Goal: Task Accomplishment & Management: Complete application form

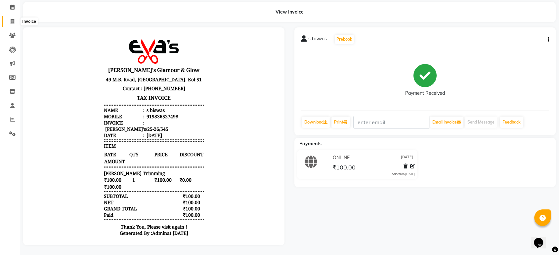
click at [13, 18] on span at bounding box center [13, 22] width 12 height 8
select select "service"
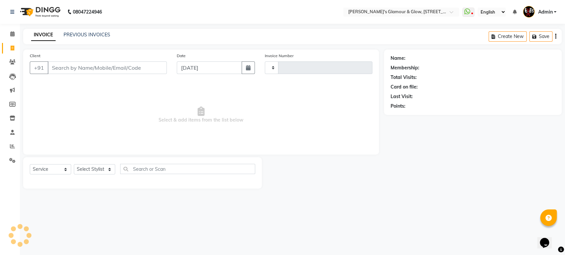
type input "546"
select select "6558"
click at [61, 67] on input "Client" at bounding box center [107, 68] width 119 height 13
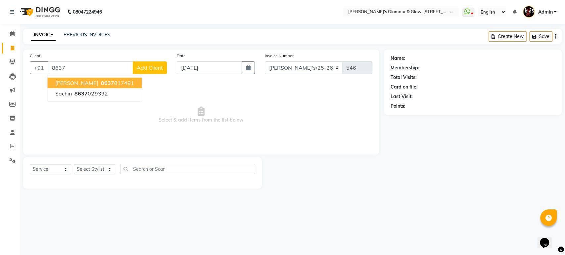
click at [111, 81] on ngb-highlight "8637 817491" at bounding box center [116, 83] width 34 height 7
type input "8637817491"
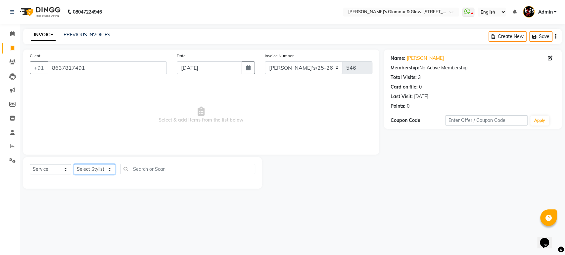
click at [110, 168] on select "Select Stylist [PERSON_NAME](Babu) Pratap Priya Bala [PERSON_NAME]" at bounding box center [94, 169] width 41 height 10
select select "86360"
click at [74, 164] on select "Select Stylist [PERSON_NAME](Babu) Pratap Priya Bala [PERSON_NAME]" at bounding box center [94, 169] width 41 height 10
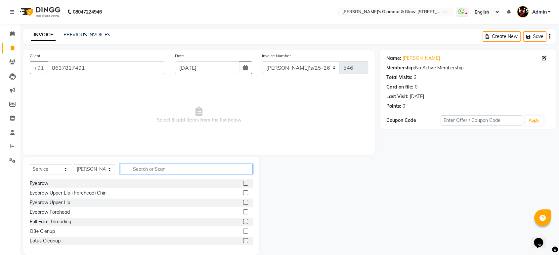
click at [157, 169] on input "text" at bounding box center [186, 169] width 133 height 10
click at [243, 192] on label at bounding box center [245, 193] width 5 height 5
click at [243, 192] on input "checkbox" at bounding box center [245, 193] width 4 height 4
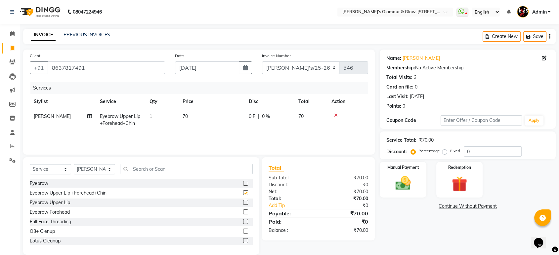
checkbox input "false"
click at [411, 177] on img at bounding box center [403, 183] width 26 height 19
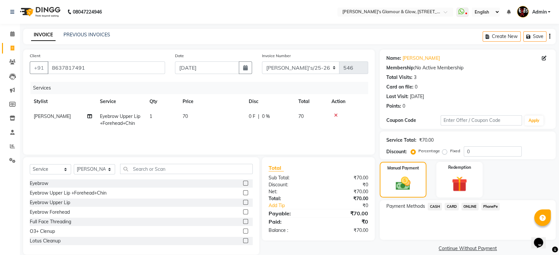
click at [436, 204] on span "CASH" at bounding box center [435, 207] width 14 height 8
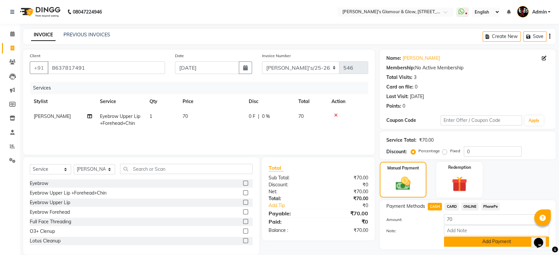
click at [506, 237] on button "Add Payment" at bounding box center [496, 242] width 105 height 10
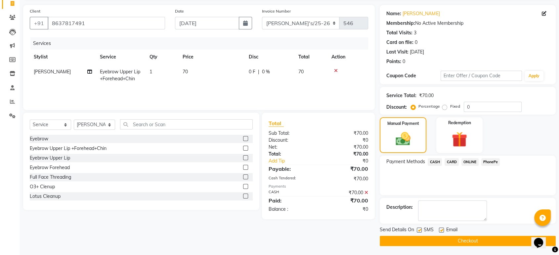
scroll to position [45, 0]
click at [469, 242] on button "Checkout" at bounding box center [468, 241] width 176 height 10
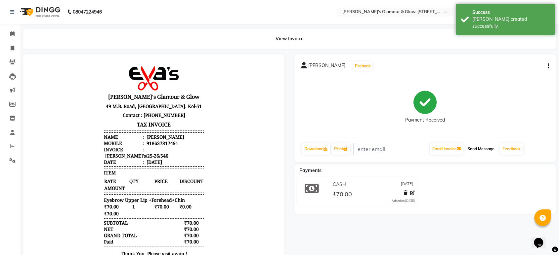
click at [484, 148] on button "Send Message" at bounding box center [481, 149] width 32 height 11
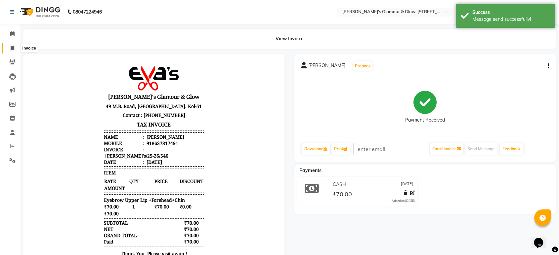
click at [12, 46] on icon at bounding box center [13, 48] width 4 height 5
select select "service"
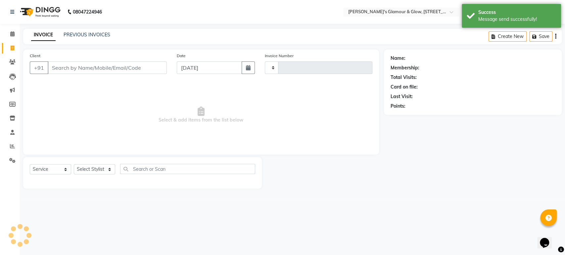
type input "547"
select select "6558"
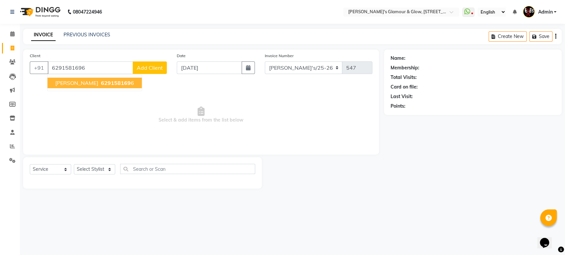
type input "6291581696"
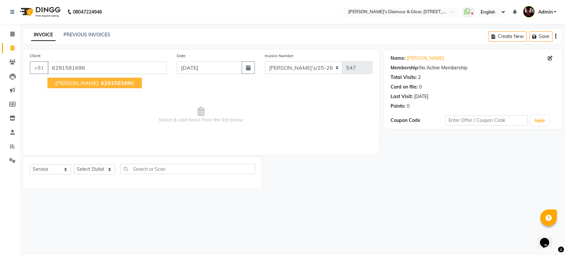
click at [101, 80] on span "629158169" at bounding box center [116, 83] width 30 height 7
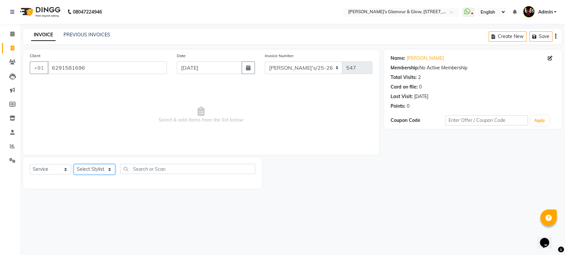
click at [110, 168] on select "Select Stylist [PERSON_NAME](Babu) Pratap Priya Bala [PERSON_NAME]" at bounding box center [94, 169] width 41 height 10
select select "79658"
click at [74, 164] on select "Select Stylist [PERSON_NAME](Babu) Pratap Priya Bala [PERSON_NAME]" at bounding box center [94, 169] width 41 height 10
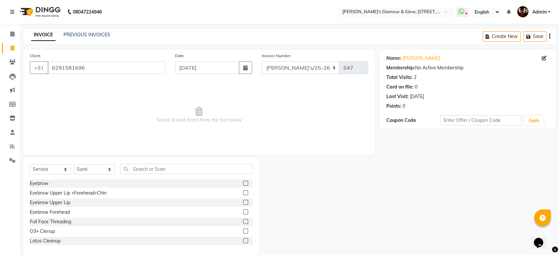
click at [243, 183] on label at bounding box center [245, 183] width 5 height 5
click at [243, 183] on input "checkbox" at bounding box center [245, 184] width 4 height 4
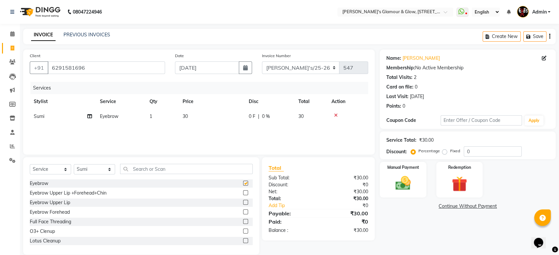
checkbox input "false"
click at [416, 177] on img at bounding box center [403, 183] width 26 height 19
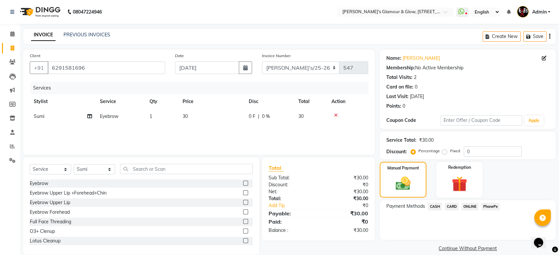
click at [469, 206] on span "ONLINE" at bounding box center [470, 207] width 17 height 8
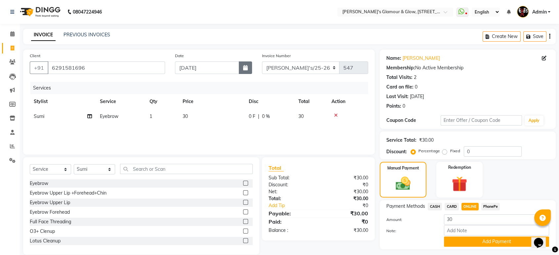
click at [248, 71] on button "button" at bounding box center [245, 68] width 13 height 13
select select "9"
select select "2025"
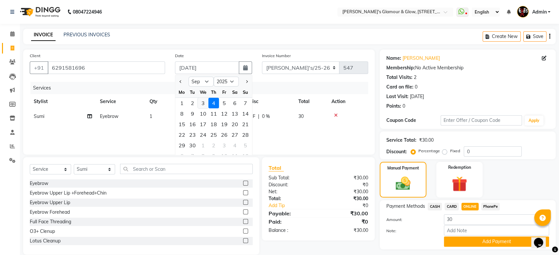
click at [204, 102] on div "3" at bounding box center [203, 103] width 11 height 11
type input "[DATE]"
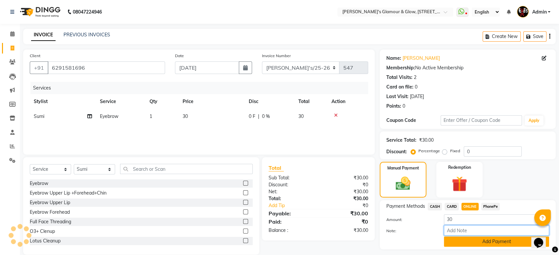
click at [479, 237] on div "Amount: 30 Note: Add Payment" at bounding box center [467, 231] width 163 height 32
click at [480, 244] on button "Add Payment" at bounding box center [496, 242] width 105 height 10
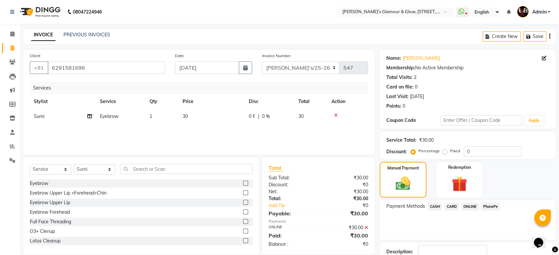
click at [469, 206] on span "ONLINE" at bounding box center [470, 207] width 17 height 8
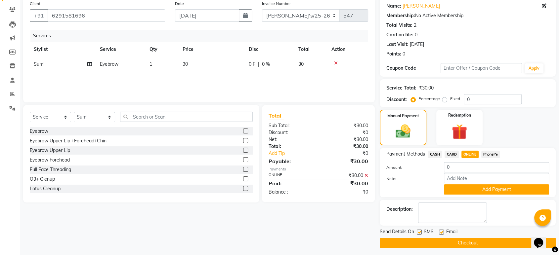
scroll to position [55, 0]
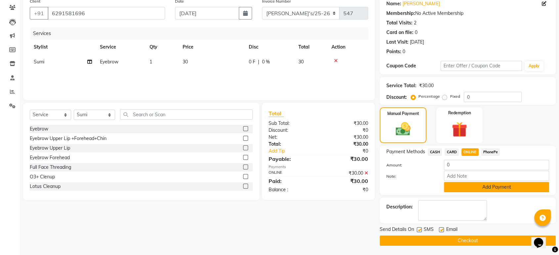
click at [484, 183] on button "Add Payment" at bounding box center [496, 187] width 105 height 10
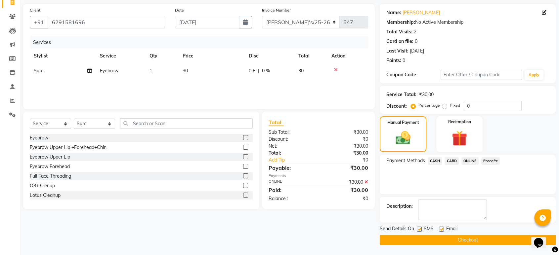
scroll to position [45, 0]
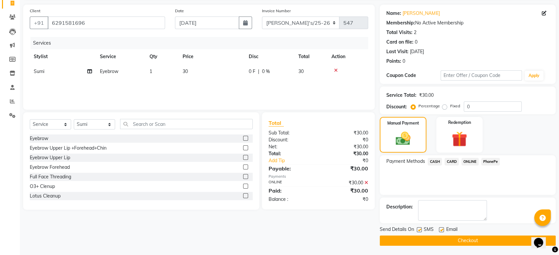
click at [473, 159] on span "ONLINE" at bounding box center [470, 162] width 17 height 8
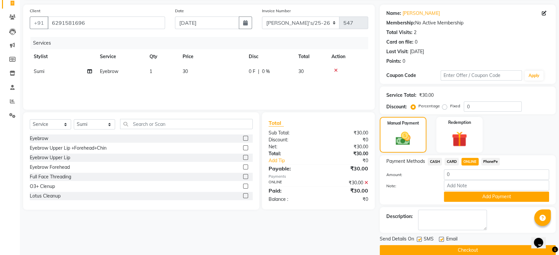
scroll to position [55, 0]
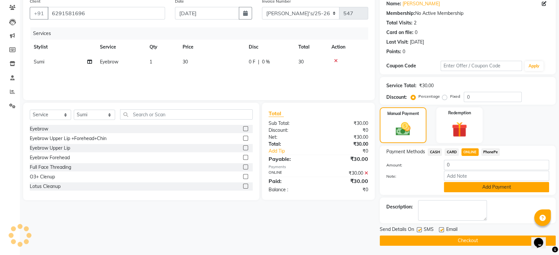
click at [492, 183] on button "Add Payment" at bounding box center [496, 187] width 105 height 10
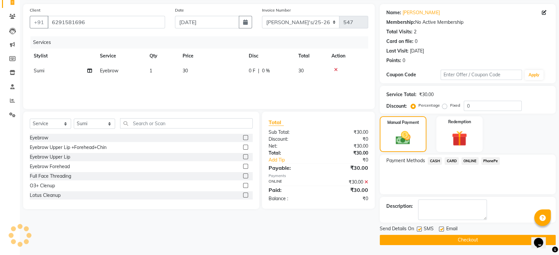
scroll to position [45, 0]
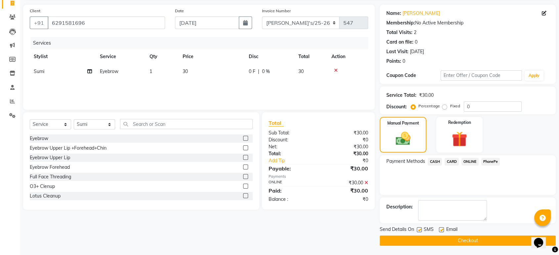
click at [450, 240] on button "Checkout" at bounding box center [468, 241] width 176 height 10
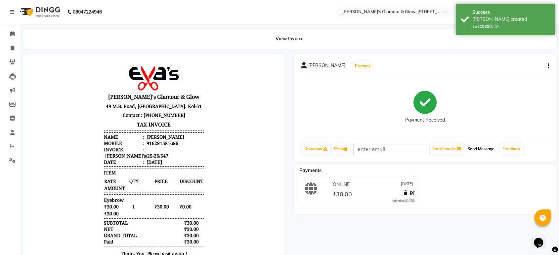
click at [485, 147] on button "Send Message" at bounding box center [481, 149] width 32 height 11
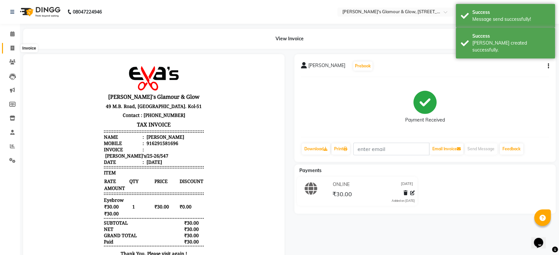
click at [16, 46] on span at bounding box center [13, 49] width 12 height 8
select select "service"
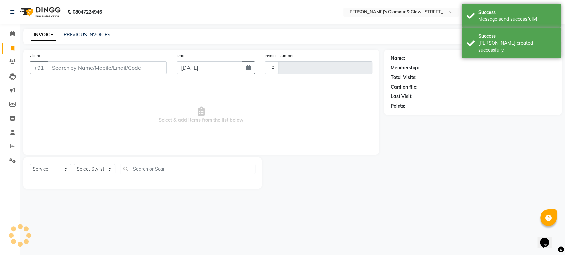
type input "548"
select select "6558"
click at [244, 69] on button "button" at bounding box center [248, 68] width 13 height 13
select select "9"
select select "2025"
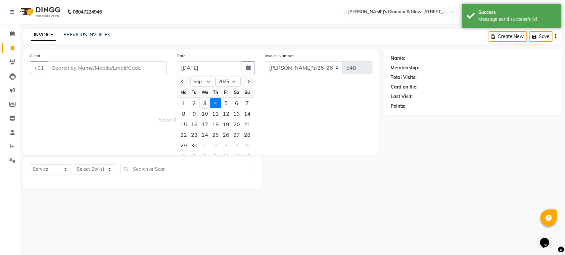
click at [204, 101] on div "3" at bounding box center [205, 103] width 11 height 11
type input "[DATE]"
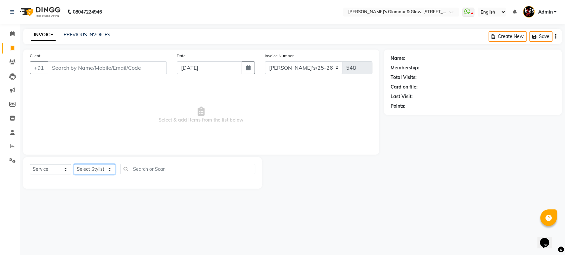
click at [109, 167] on select "Select Stylist [PERSON_NAME](Babu) Pratap Priya Bala [PERSON_NAME]" at bounding box center [94, 169] width 41 height 10
click at [117, 69] on input "Client" at bounding box center [107, 68] width 119 height 13
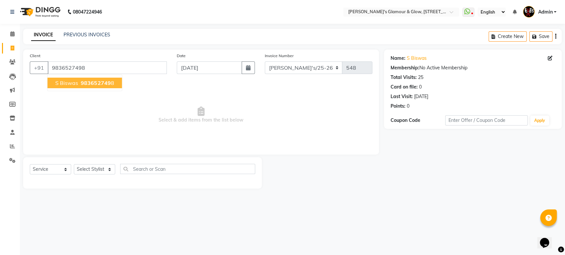
click at [108, 84] on span "983652749" at bounding box center [96, 83] width 30 height 7
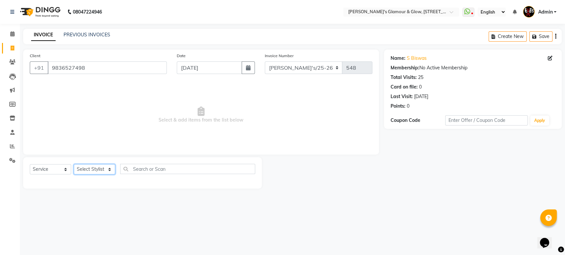
click at [109, 166] on select "Select Stylist [PERSON_NAME](Babu) Pratap Priya Bala [PERSON_NAME]" at bounding box center [94, 169] width 41 height 10
click at [123, 68] on input "9836527498" at bounding box center [107, 68] width 119 height 13
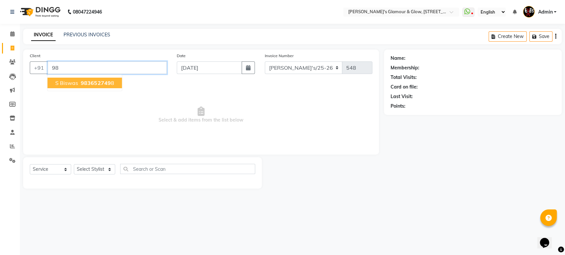
type input "9"
type input "9836224813"
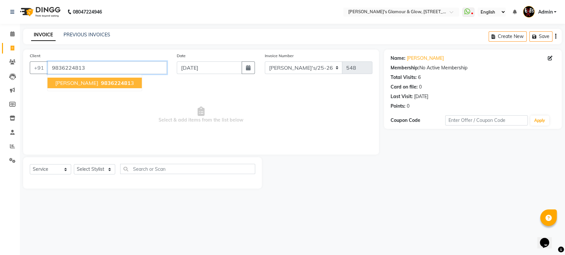
click at [132, 68] on input "9836224813" at bounding box center [107, 68] width 119 height 13
click at [250, 66] on icon "button" at bounding box center [248, 67] width 5 height 5
select select "9"
select select "2025"
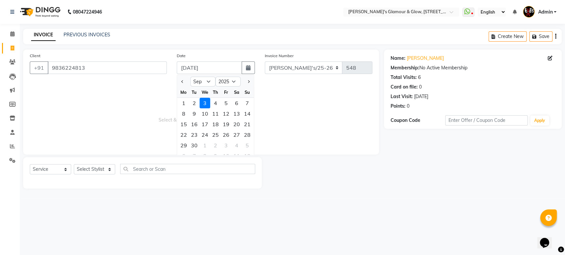
click at [202, 101] on div "3" at bounding box center [205, 103] width 11 height 11
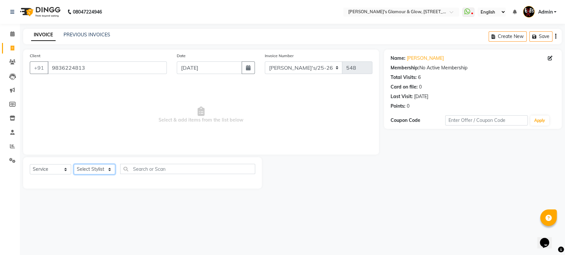
click at [113, 168] on select "Select Stylist [PERSON_NAME](Babu) Pratap Priya Bala [PERSON_NAME]" at bounding box center [94, 169] width 41 height 10
select select "86360"
click at [74, 164] on select "Select Stylist [PERSON_NAME](Babu) Pratap Priya Bala [PERSON_NAME]" at bounding box center [94, 169] width 41 height 10
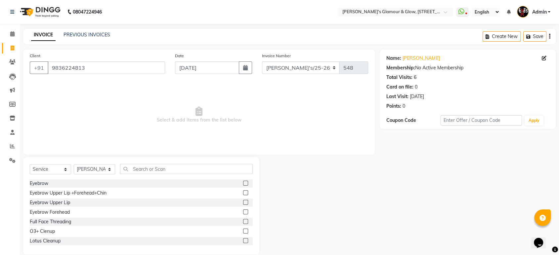
click at [243, 192] on label at bounding box center [245, 193] width 5 height 5
click at [243, 192] on input "checkbox" at bounding box center [245, 193] width 4 height 4
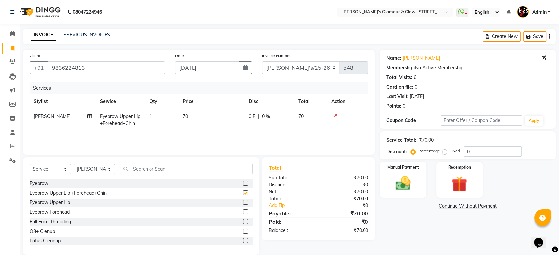
checkbox input "false"
click at [243, 182] on label at bounding box center [245, 183] width 5 height 5
click at [243, 182] on input "checkbox" at bounding box center [245, 184] width 4 height 4
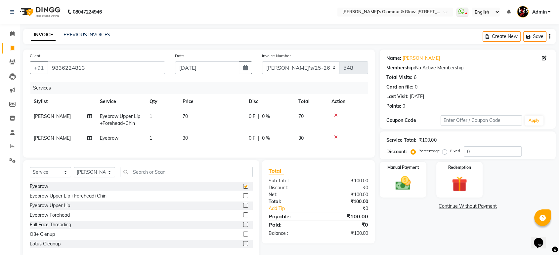
checkbox input "false"
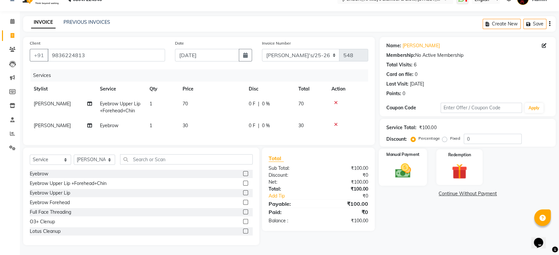
click at [398, 163] on img at bounding box center [403, 171] width 26 height 19
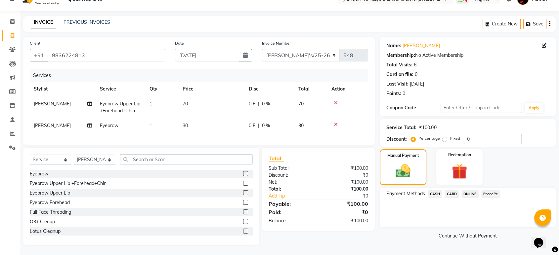
click at [434, 191] on span "CASH" at bounding box center [435, 195] width 14 height 8
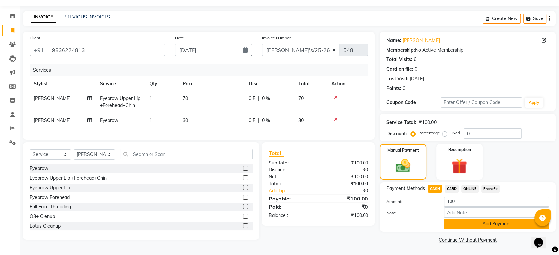
click at [490, 223] on button "Add Payment" at bounding box center [496, 224] width 105 height 10
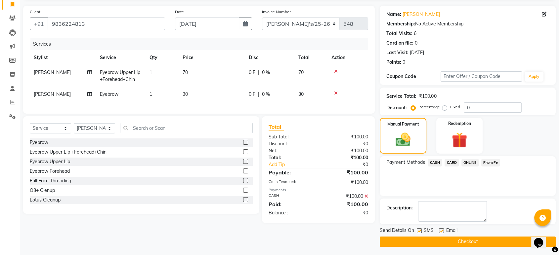
scroll to position [45, 0]
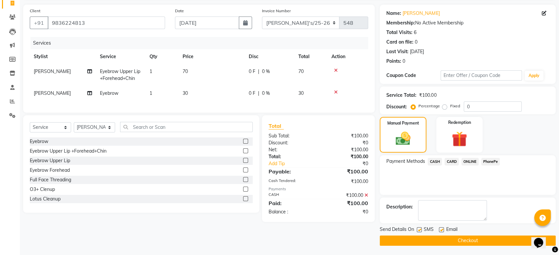
click at [462, 237] on button "Checkout" at bounding box center [468, 241] width 176 height 10
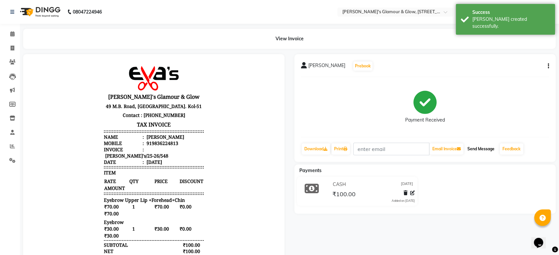
click at [481, 150] on button "Send Message" at bounding box center [481, 149] width 32 height 11
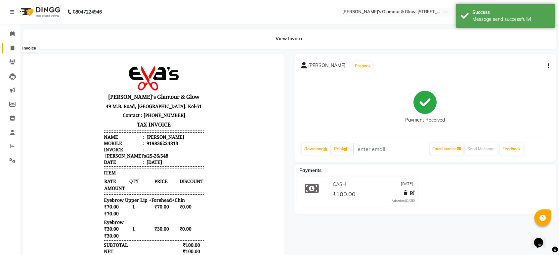
click at [8, 47] on span at bounding box center [13, 49] width 12 height 8
select select "service"
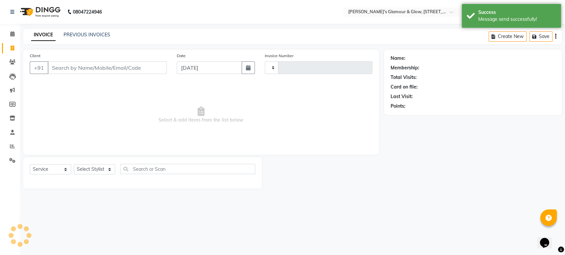
type input "549"
select select "6558"
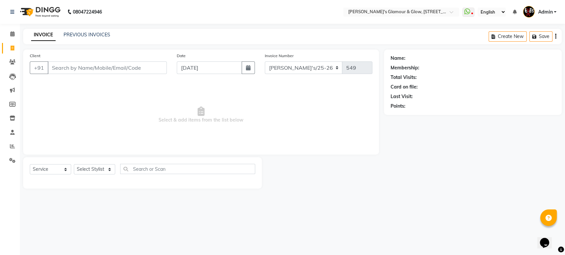
click at [98, 71] on input "Client" at bounding box center [107, 68] width 119 height 13
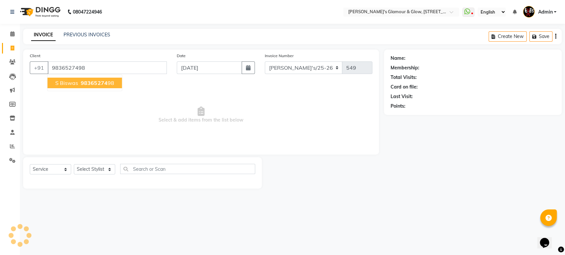
type input "9836527498"
click at [94, 78] on button "s biswas 98365274 98" at bounding box center [84, 83] width 74 height 11
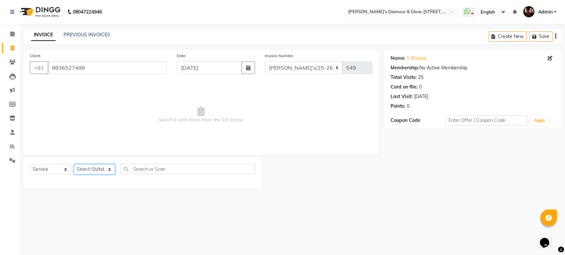
click at [109, 168] on select "Select Stylist [PERSON_NAME](Babu) Pratap Priya Bala [PERSON_NAME]" at bounding box center [94, 169] width 41 height 10
select select "67126"
click at [74, 164] on select "Select Stylist [PERSON_NAME](Babu) Pratap Priya Bala [PERSON_NAME]" at bounding box center [94, 169] width 41 height 10
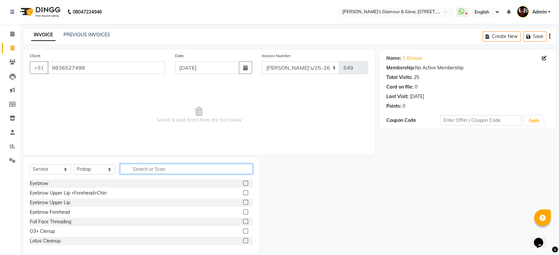
click at [159, 170] on input "text" at bounding box center [186, 169] width 133 height 10
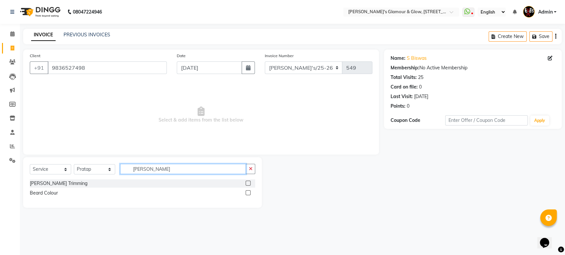
type input "[PERSON_NAME]"
click at [249, 182] on label at bounding box center [248, 183] width 5 height 5
click at [249, 182] on input "checkbox" at bounding box center [248, 184] width 4 height 4
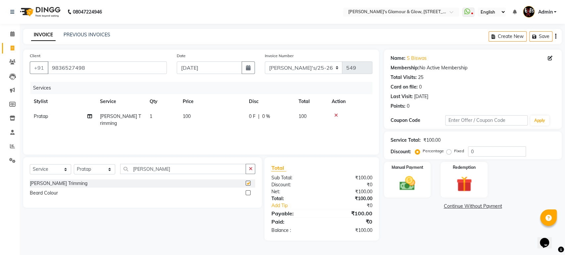
checkbox input "false"
click at [403, 183] on img at bounding box center [407, 183] width 26 height 19
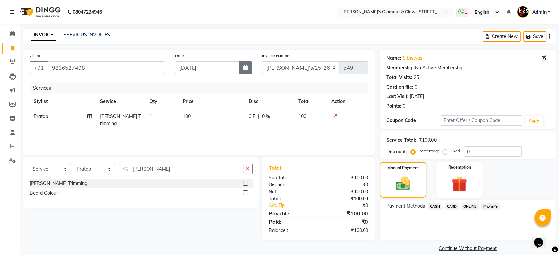
click at [244, 66] on icon "button" at bounding box center [245, 67] width 5 height 5
select select "9"
select select "2025"
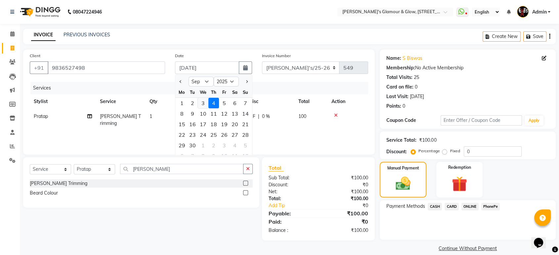
click at [204, 100] on div "3" at bounding box center [203, 103] width 11 height 11
type input "[DATE]"
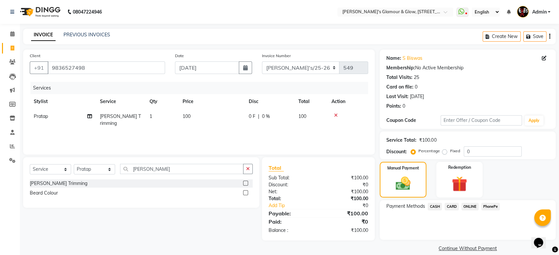
click at [469, 207] on span "ONLINE" at bounding box center [470, 207] width 17 height 8
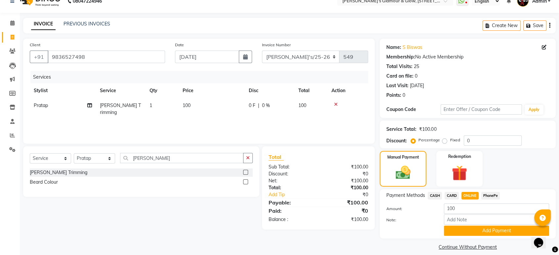
scroll to position [17, 0]
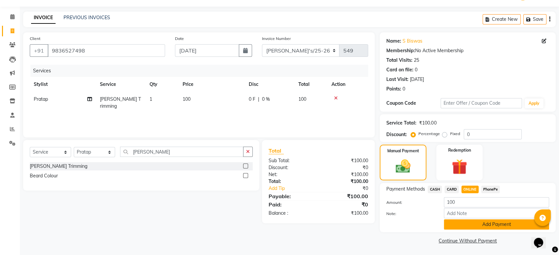
click at [489, 221] on button "Add Payment" at bounding box center [496, 225] width 105 height 10
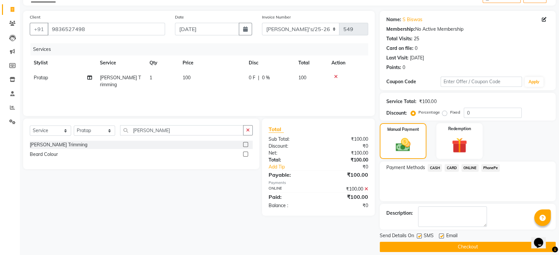
scroll to position [45, 0]
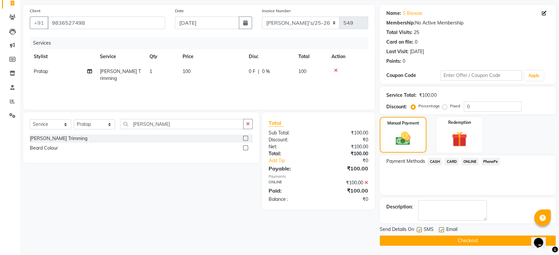
click at [471, 240] on button "Checkout" at bounding box center [468, 241] width 176 height 10
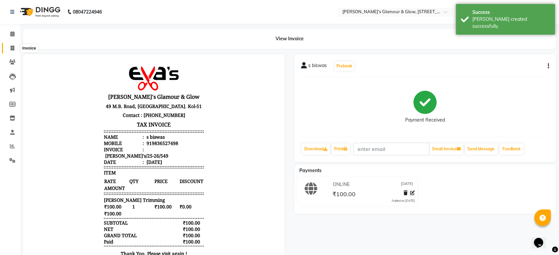
click at [16, 47] on span at bounding box center [13, 49] width 12 height 8
select select "service"
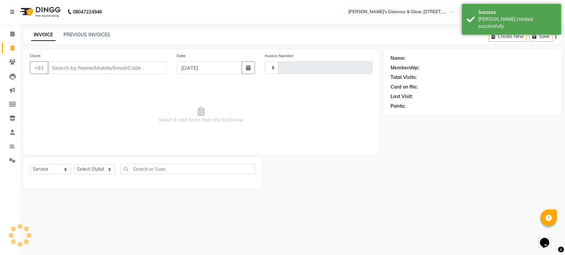
type input "550"
select select "6558"
click at [108, 68] on input "Client" at bounding box center [107, 68] width 119 height 13
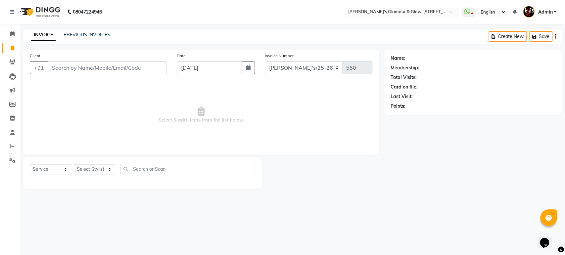
click at [97, 66] on input "Client" at bounding box center [107, 68] width 119 height 13
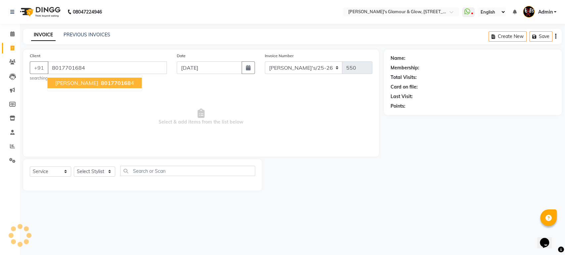
type input "8017701684"
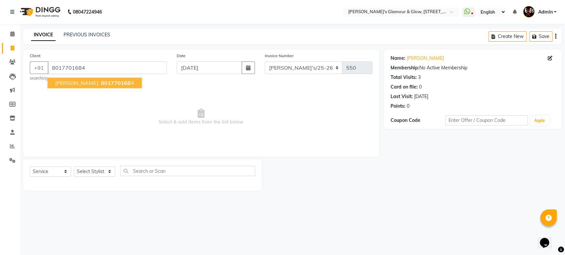
click at [106, 84] on span "801770168" at bounding box center [116, 83] width 30 height 7
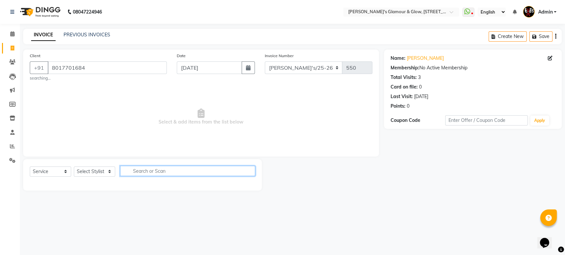
click at [169, 172] on input "text" at bounding box center [187, 171] width 135 height 10
type input "spa"
click at [112, 171] on select "Select Stylist [PERSON_NAME](Babu) Pratap Priya Bala [PERSON_NAME]" at bounding box center [94, 172] width 41 height 10
select select "67126"
click at [74, 167] on select "Select Stylist [PERSON_NAME](Babu) Pratap Priya Bala [PERSON_NAME]" at bounding box center [94, 172] width 41 height 10
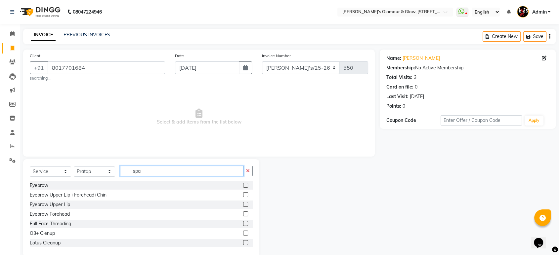
click at [161, 171] on input "spa" at bounding box center [181, 171] width 123 height 10
type input "s"
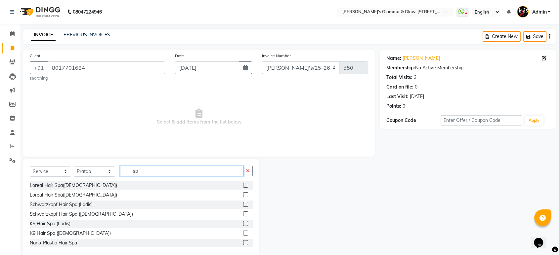
type input "sp"
click at [243, 203] on label at bounding box center [245, 204] width 5 height 5
click at [243, 203] on input "checkbox" at bounding box center [245, 205] width 4 height 4
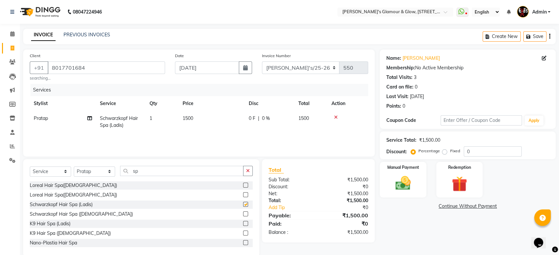
checkbox input "false"
click at [147, 169] on input "sp" at bounding box center [181, 171] width 123 height 10
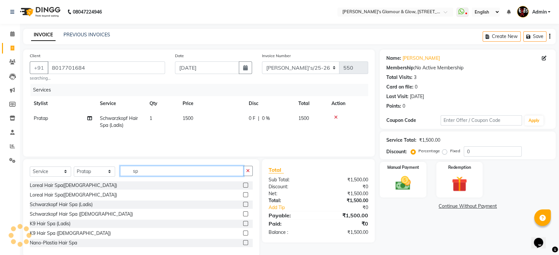
type input "s"
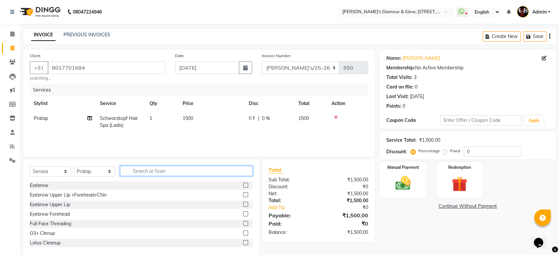
click at [147, 171] on input "text" at bounding box center [186, 171] width 133 height 10
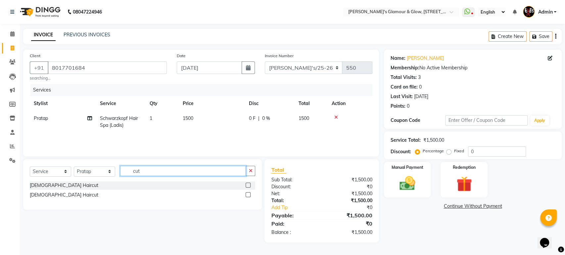
type input "cut"
click at [248, 184] on label at bounding box center [248, 185] width 5 height 5
click at [248, 184] on input "checkbox" at bounding box center [248, 186] width 4 height 4
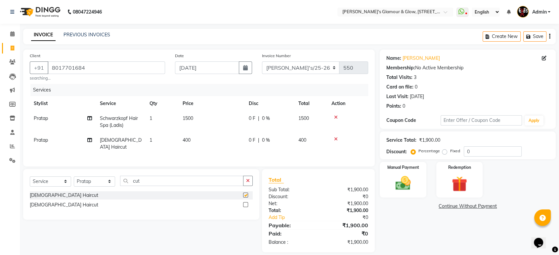
checkbox input "false"
click at [197, 137] on td "400" at bounding box center [212, 144] width 66 height 22
select select "67126"
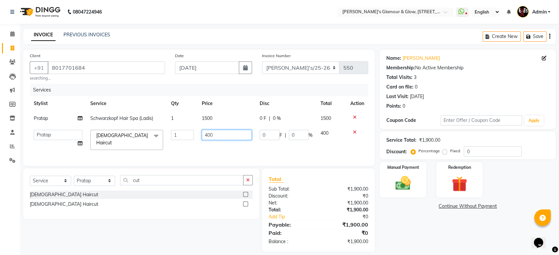
click at [220, 135] on input "400" at bounding box center [227, 135] width 50 height 10
type input "450"
click at [215, 151] on div "Services Stylist Service Qty Price Disc Total Action [PERSON_NAME] Hair Spa (La…" at bounding box center [199, 121] width 339 height 75
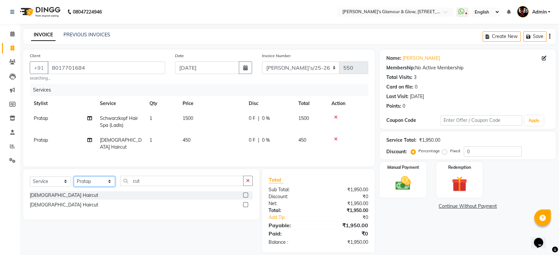
click at [110, 181] on select "Select Stylist [PERSON_NAME](Babu) Pratap Priya Bala [PERSON_NAME]" at bounding box center [94, 182] width 41 height 10
select select "86360"
click at [74, 177] on select "Select Stylist [PERSON_NAME](Babu) Pratap Priya Bala [PERSON_NAME]" at bounding box center [94, 182] width 41 height 10
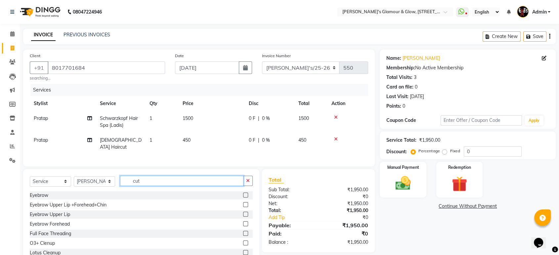
click at [163, 180] on input "cut" at bounding box center [181, 181] width 123 height 10
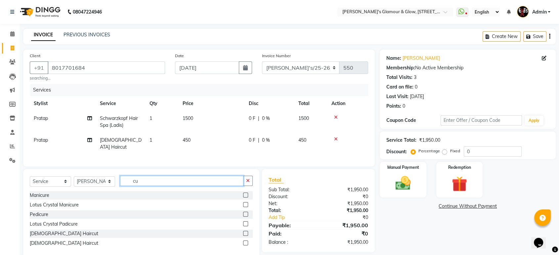
type input "c"
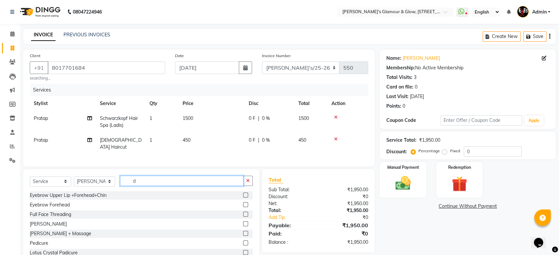
type input "d"
click at [243, 233] on label at bounding box center [245, 233] width 5 height 5
click at [243, 233] on input "checkbox" at bounding box center [245, 234] width 4 height 4
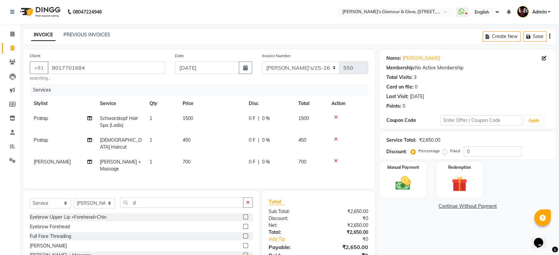
checkbox input "false"
click at [198, 156] on td "700" at bounding box center [212, 166] width 66 height 22
select select "86360"
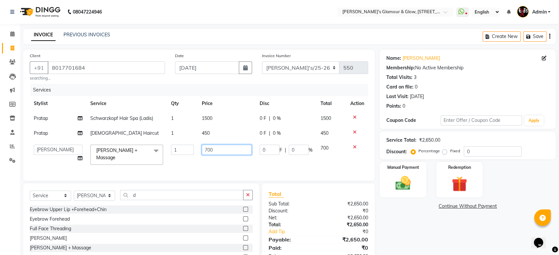
click at [221, 150] on input "700" at bounding box center [227, 150] width 50 height 10
type input "7"
type input "850"
click at [216, 163] on td "850" at bounding box center [227, 155] width 58 height 28
select select "86360"
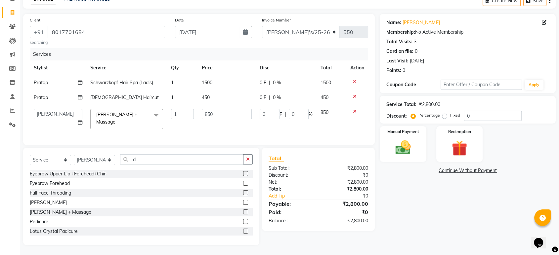
scroll to position [38, 0]
click at [242, 30] on button "button" at bounding box center [245, 32] width 13 height 13
select select "9"
select select "2025"
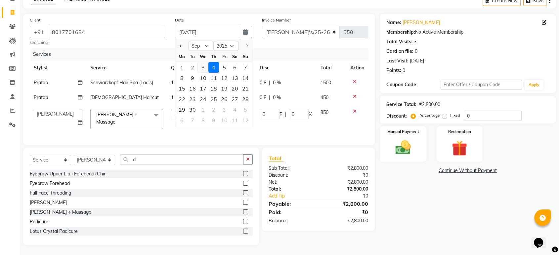
click at [201, 63] on div "3" at bounding box center [203, 67] width 11 height 11
type input "[DATE]"
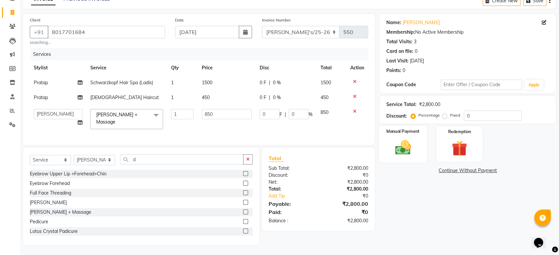
click at [397, 150] on img at bounding box center [403, 148] width 26 height 19
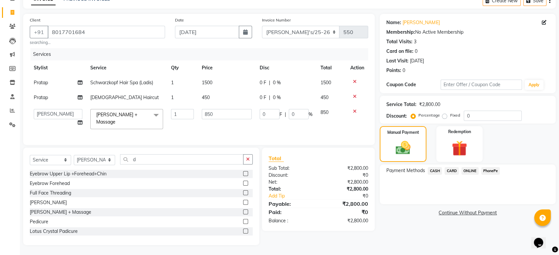
click at [473, 169] on span "ONLINE" at bounding box center [470, 171] width 17 height 8
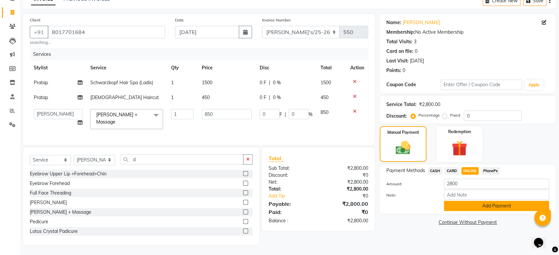
click at [506, 202] on button "Add Payment" at bounding box center [496, 206] width 105 height 10
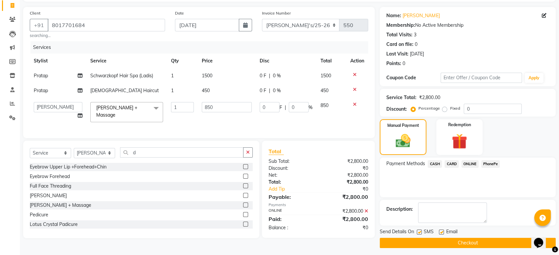
scroll to position [45, 0]
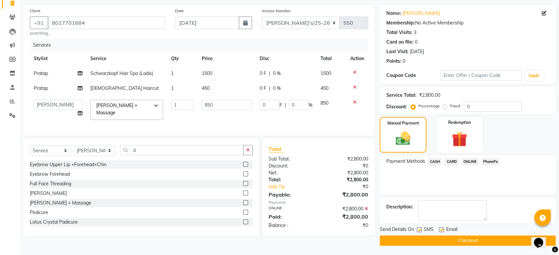
click at [472, 239] on button "Checkout" at bounding box center [468, 241] width 176 height 10
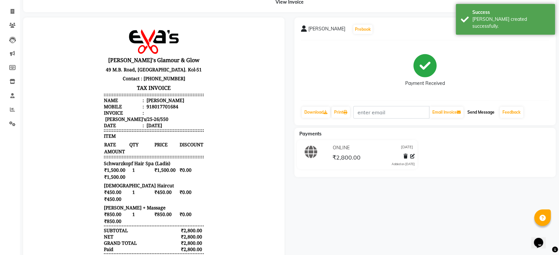
click at [484, 108] on button "Send Message" at bounding box center [481, 112] width 32 height 11
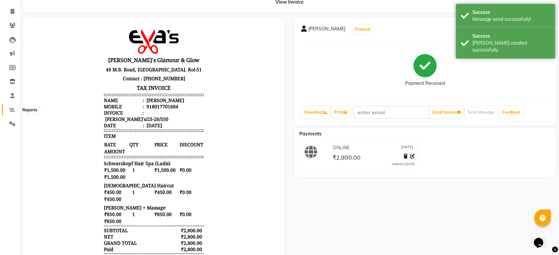
click at [16, 108] on span at bounding box center [13, 110] width 12 height 8
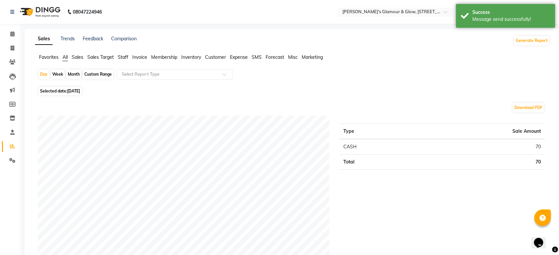
click at [121, 55] on span "Staff" at bounding box center [123, 57] width 11 height 6
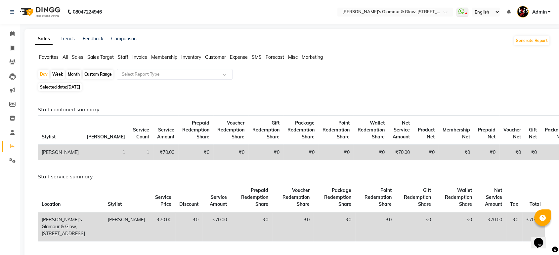
click at [59, 71] on div "Week" at bounding box center [58, 74] width 14 height 9
select select "9"
select select "2025"
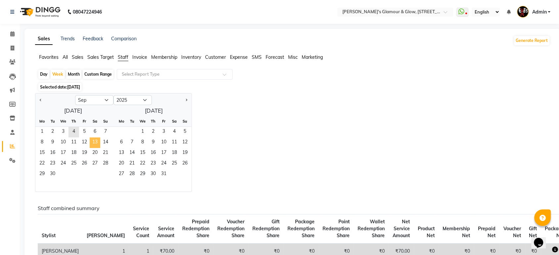
click at [99, 146] on span "13" at bounding box center [95, 143] width 11 height 11
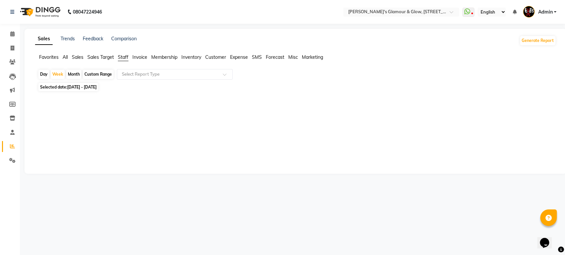
click at [45, 72] on div "Day" at bounding box center [43, 74] width 11 height 9
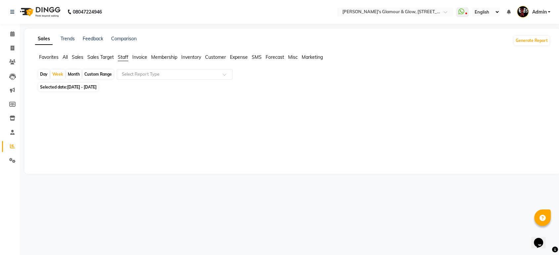
select select "9"
select select "2025"
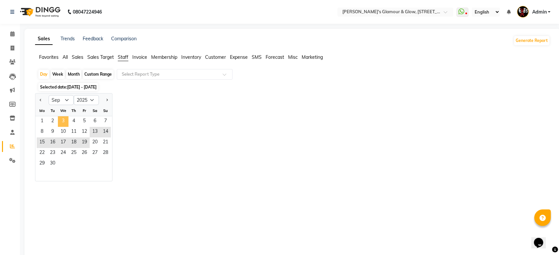
click at [67, 119] on span "3" at bounding box center [63, 121] width 11 height 11
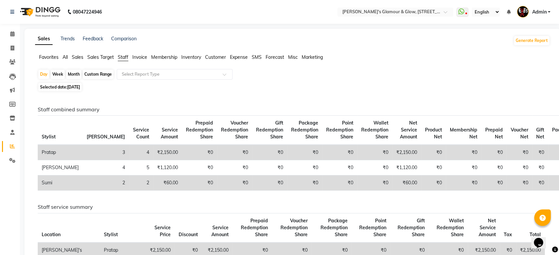
scroll to position [37, 0]
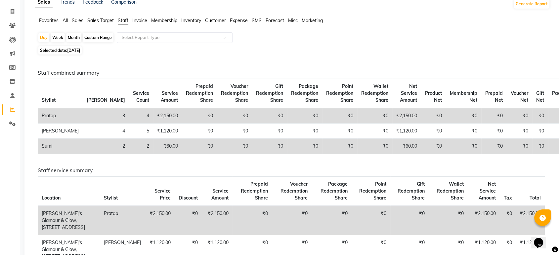
click at [62, 38] on div "Week" at bounding box center [58, 37] width 14 height 9
select select "9"
select select "2025"
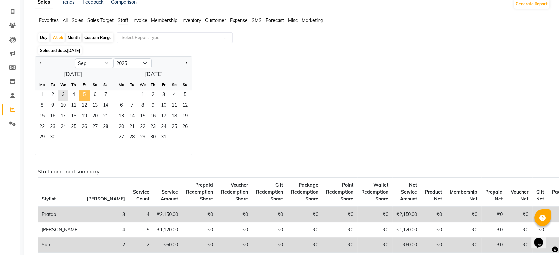
click at [82, 96] on span "5" at bounding box center [84, 95] width 11 height 11
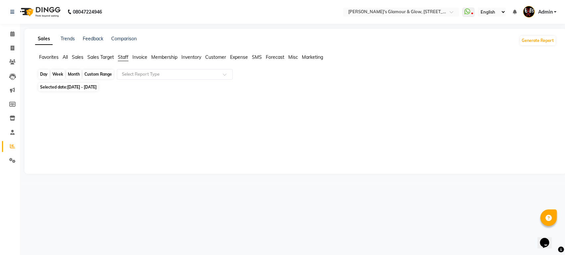
click at [62, 72] on div "Week" at bounding box center [58, 74] width 14 height 9
select select "9"
select select "2025"
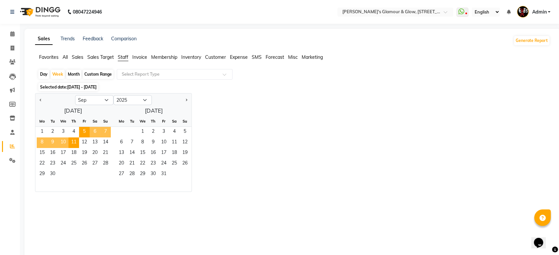
click at [36, 127] on div "1 2 3 4 5 6 7" at bounding box center [72, 132] width 75 height 11
click at [39, 132] on span "1" at bounding box center [42, 132] width 11 height 11
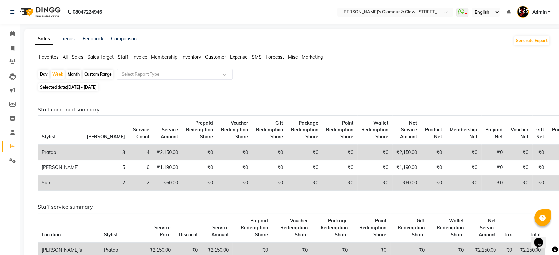
click at [41, 73] on div "Day" at bounding box center [43, 74] width 11 height 9
select select "9"
select select "2025"
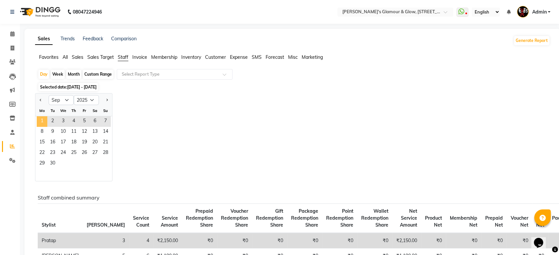
click at [45, 116] on span "1" at bounding box center [42, 121] width 11 height 11
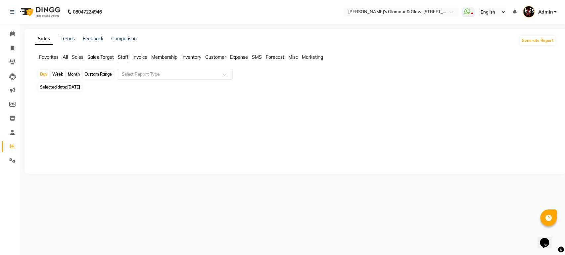
click at [73, 86] on span "[DATE]" at bounding box center [73, 87] width 13 height 5
select select "9"
select select "2025"
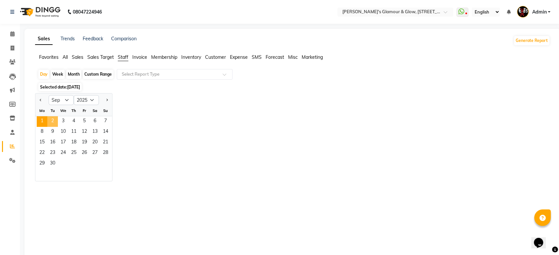
click at [49, 123] on span "2" at bounding box center [52, 121] width 11 height 11
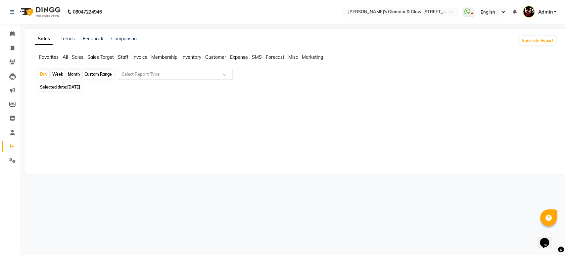
click at [76, 85] on span "[DATE]" at bounding box center [73, 87] width 13 height 5
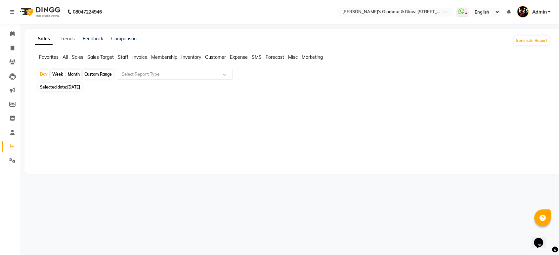
select select "9"
select select "2025"
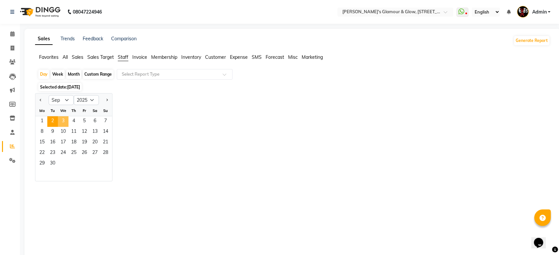
click at [58, 119] on span "3" at bounding box center [63, 121] width 11 height 11
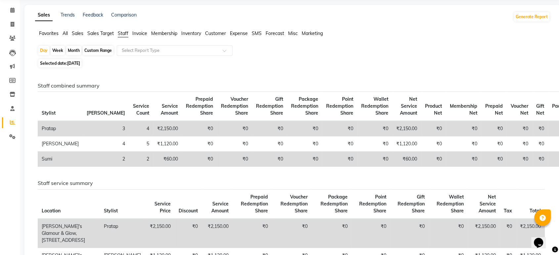
scroll to position [37, 0]
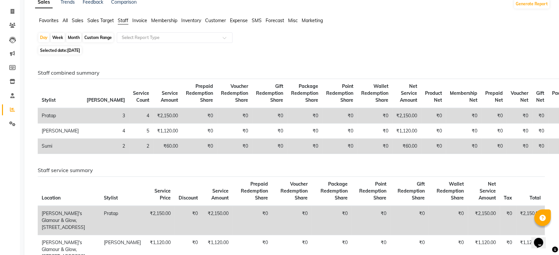
click at [342, 36] on div "Day Week Month Custom Range Select Report Type" at bounding box center [293, 38] width 510 height 12
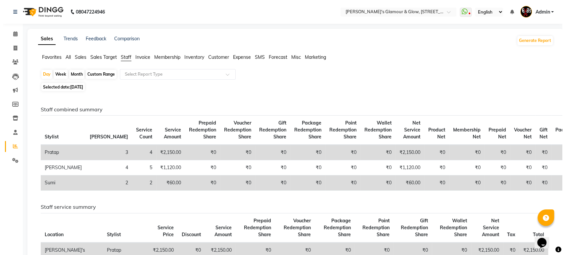
scroll to position [0, 0]
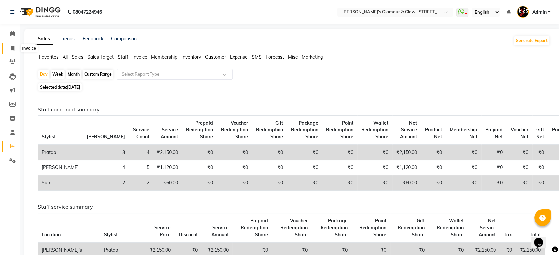
click at [13, 48] on icon at bounding box center [13, 48] width 4 height 5
select select "service"
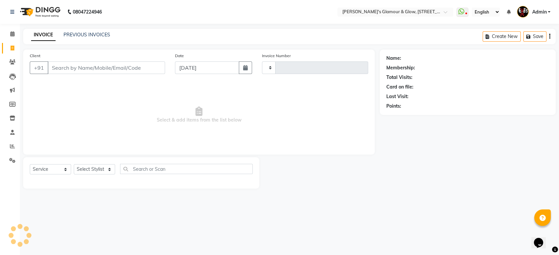
type input "551"
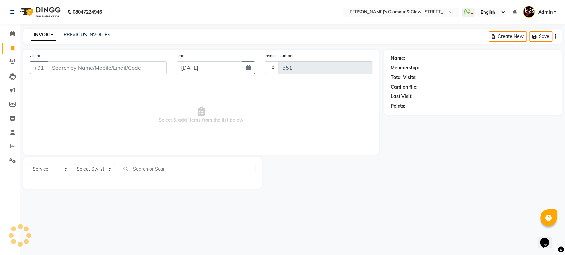
select select "6558"
